Goal: Complete application form

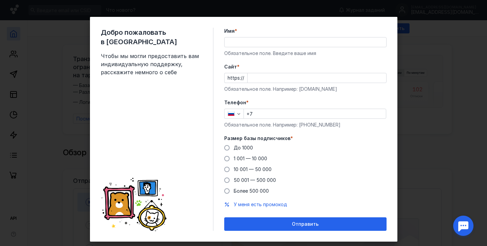
scroll to position [13, 0]
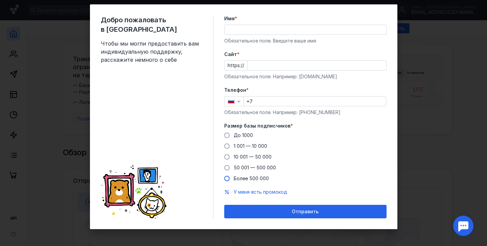
click at [249, 178] on span "Более 500 000" at bounding box center [250, 179] width 35 height 6
click at [0, 0] on input "Более 500 000" at bounding box center [0, 0] width 0 height 0
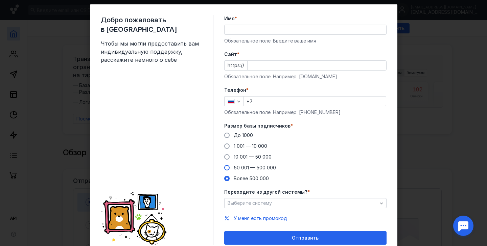
click at [243, 169] on span "50 001 — 500 000" at bounding box center [254, 168] width 42 height 6
click at [0, 0] on input "50 001 — 500 000" at bounding box center [0, 0] width 0 height 0
click at [240, 132] on div "До 1000" at bounding box center [242, 135] width 19 height 7
click at [0, 0] on input "До 1000" at bounding box center [0, 0] width 0 height 0
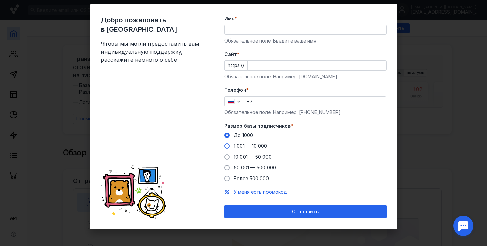
click at [239, 146] on span "1 001 — 10 000" at bounding box center [249, 146] width 33 height 6
click at [0, 0] on input "1 001 — 10 000" at bounding box center [0, 0] width 0 height 0
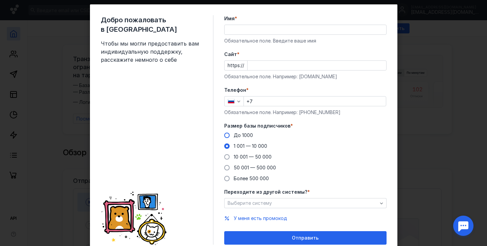
click at [240, 136] on span "До 1000" at bounding box center [242, 135] width 19 height 6
click at [0, 0] on input "До 1000" at bounding box center [0, 0] width 0 height 0
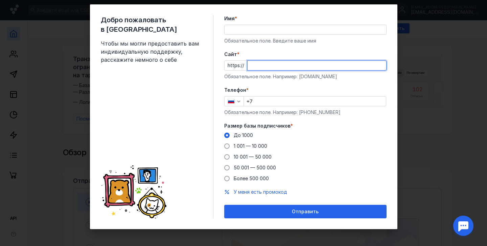
click at [275, 65] on input "Cайт *" at bounding box center [316, 65] width 139 height 9
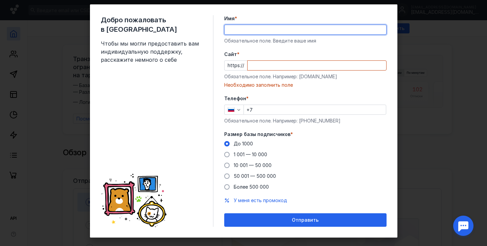
click at [288, 32] on input "Имя *" at bounding box center [305, 29] width 162 height 9
click at [328, 47] on form "Имя * Обязательное поле. Введите ваше имя [PERSON_NAME] * https:// Обязательное…" at bounding box center [305, 121] width 162 height 212
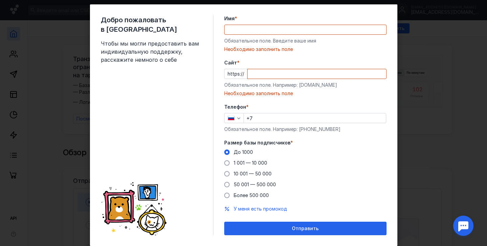
click at [304, 31] on input "Имя *" at bounding box center [305, 29] width 162 height 9
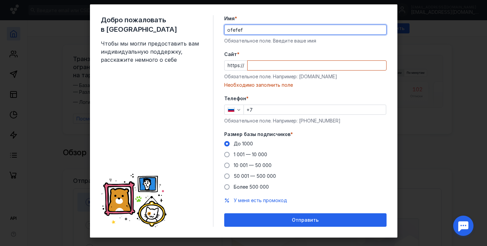
type input "ofefef"
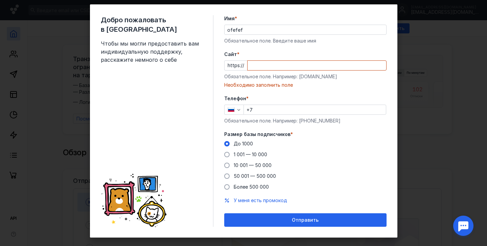
click at [261, 66] on input "Cайт *" at bounding box center [316, 65] width 139 height 9
paste input "[DOMAIN_NAME]"
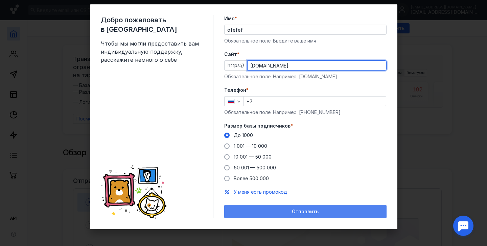
type input "[DOMAIN_NAME]"
click at [315, 214] on span "Отправить" at bounding box center [305, 212] width 27 height 6
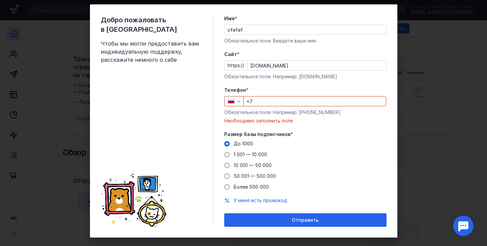
click at [449, 158] on div "Добро пожаловать в Sendsay Чтобы мы могли предоставить вам индивидуальную подде…" at bounding box center [243, 123] width 487 height 246
click at [329, 97] on input "+7" at bounding box center [315, 101] width 142 height 9
click at [404, 101] on div "Добро пожаловать в Sendsay Чтобы мы могли предоставить вам индивидуальную подде…" at bounding box center [243, 123] width 487 height 246
